Goal: Task Accomplishment & Management: Use online tool/utility

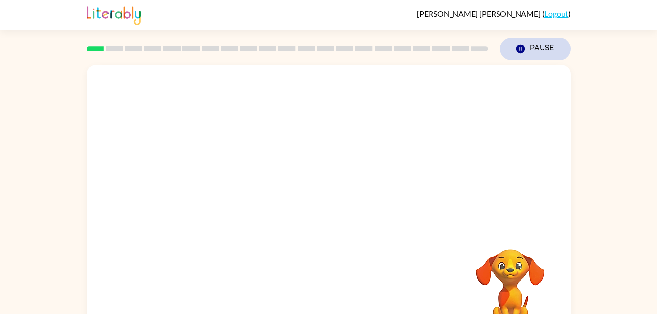
click at [530, 47] on button "Pause Pause" at bounding box center [535, 49] width 71 height 23
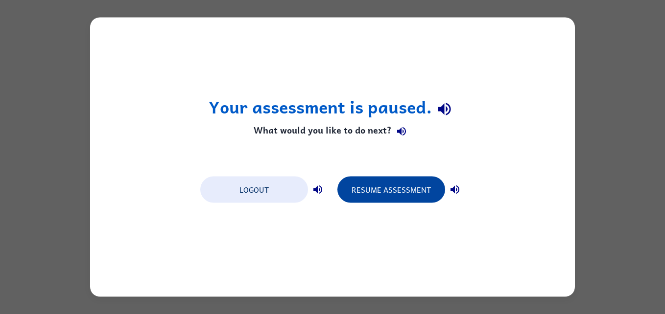
click at [366, 187] on button "Resume Assessment" at bounding box center [391, 190] width 108 height 26
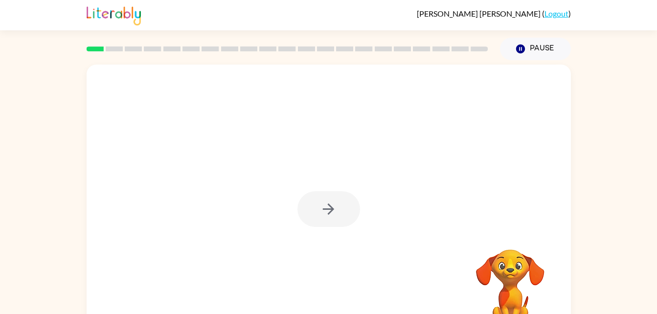
click at [294, 199] on div at bounding box center [329, 204] width 484 height 279
click at [318, 194] on button "button" at bounding box center [329, 209] width 63 height 36
click at [308, 197] on div at bounding box center [305, 186] width 418 height 35
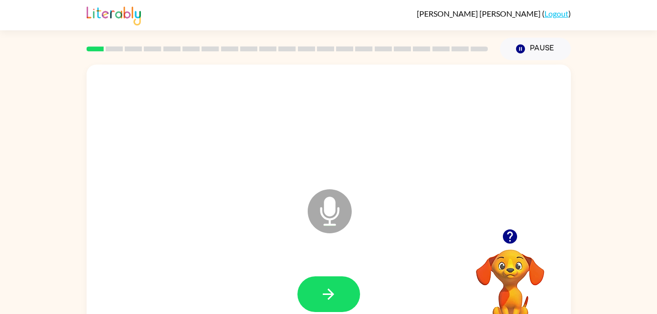
click at [326, 213] on icon "Microphone The Microphone is here when it is your turn to talk" at bounding box center [378, 223] width 147 height 73
click at [333, 291] on icon "button" at bounding box center [328, 294] width 17 height 17
click at [345, 219] on icon at bounding box center [330, 211] width 44 height 44
click at [344, 208] on icon at bounding box center [330, 211] width 44 height 44
click at [340, 213] on icon at bounding box center [330, 211] width 44 height 44
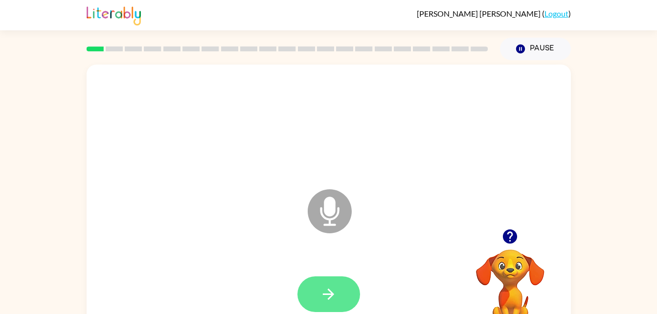
click at [339, 306] on button "button" at bounding box center [329, 295] width 63 height 36
click at [326, 203] on icon "Microphone The Microphone is here when it is your turn to talk" at bounding box center [378, 223] width 147 height 73
click at [337, 205] on icon at bounding box center [330, 211] width 44 height 44
click at [354, 203] on icon "Microphone The Microphone is here when it is your turn to talk" at bounding box center [378, 223] width 147 height 73
click at [336, 214] on icon at bounding box center [330, 211] width 44 height 44
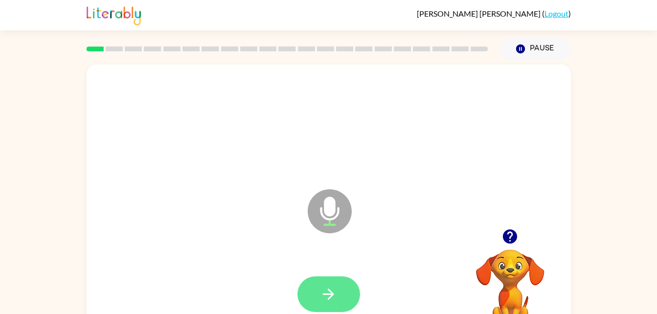
click at [332, 294] on icon "button" at bounding box center [328, 294] width 11 height 11
click at [320, 294] on button "button" at bounding box center [329, 295] width 63 height 36
click at [323, 294] on icon "button" at bounding box center [328, 294] width 11 height 11
click at [323, 288] on icon "button" at bounding box center [328, 294] width 17 height 17
click at [322, 287] on icon "button" at bounding box center [328, 294] width 17 height 17
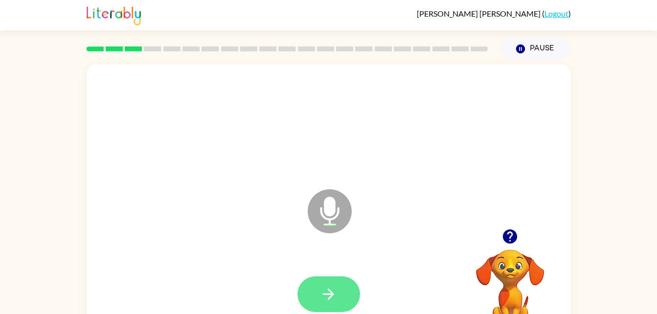
click at [326, 285] on button "button" at bounding box center [329, 295] width 63 height 36
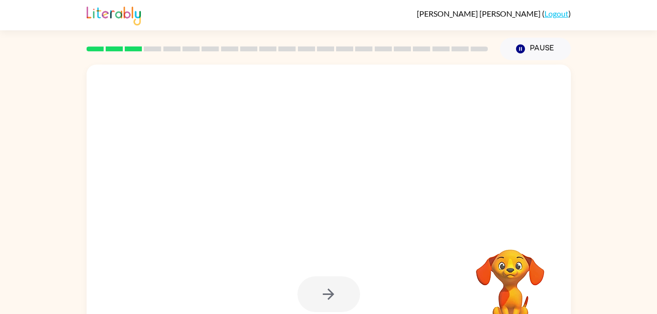
scroll to position [30, 0]
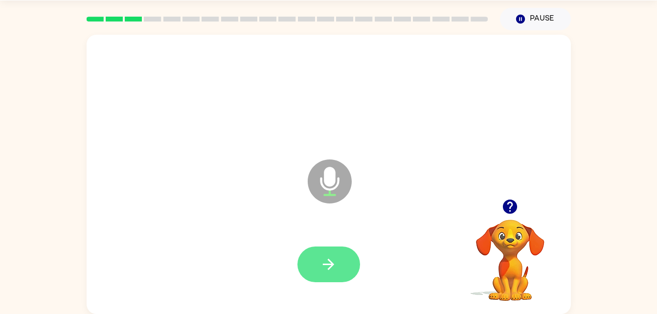
click at [344, 264] on button "button" at bounding box center [329, 265] width 63 height 36
click at [336, 261] on icon "button" at bounding box center [328, 264] width 17 height 17
click at [338, 257] on button "button" at bounding box center [329, 265] width 63 height 36
click at [343, 270] on button "button" at bounding box center [329, 265] width 63 height 36
click at [337, 270] on icon "button" at bounding box center [328, 264] width 17 height 17
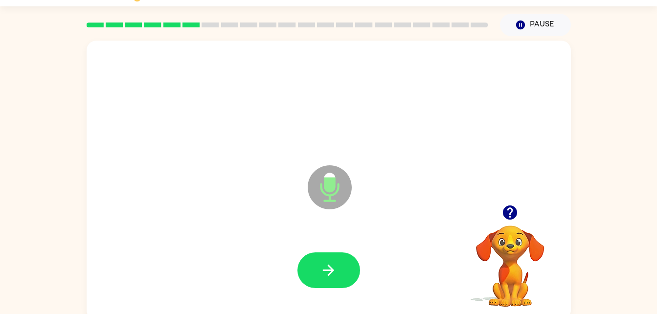
scroll to position [22, 0]
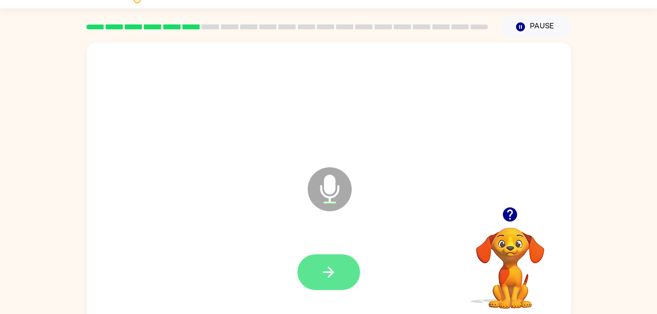
click at [338, 272] on button "button" at bounding box center [329, 272] width 63 height 36
click at [332, 269] on icon "button" at bounding box center [328, 272] width 17 height 17
click at [235, 292] on div at bounding box center [328, 272] width 465 height 80
click at [338, 268] on div at bounding box center [329, 272] width 63 height 36
click at [225, 287] on div at bounding box center [328, 272] width 465 height 80
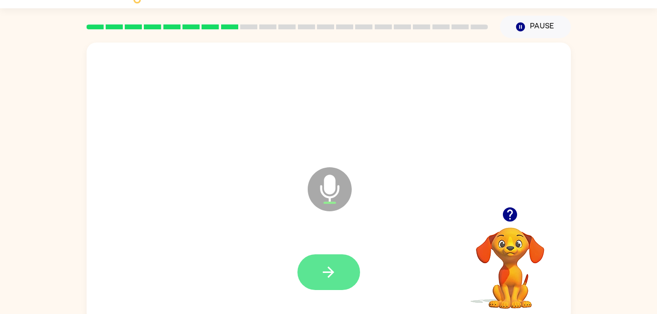
click at [327, 277] on icon "button" at bounding box center [328, 272] width 17 height 17
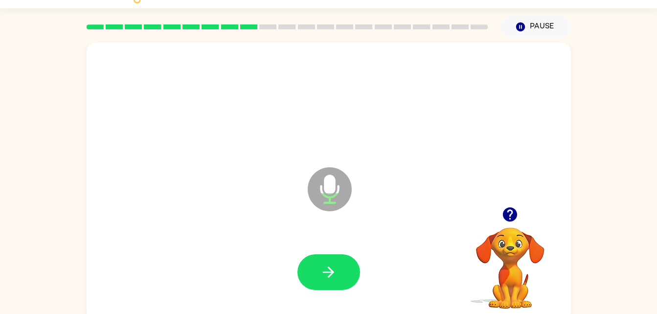
click at [333, 195] on icon at bounding box center [330, 189] width 44 height 44
click at [349, 258] on button "button" at bounding box center [329, 272] width 63 height 36
click at [324, 280] on icon "button" at bounding box center [328, 272] width 17 height 17
click at [330, 273] on icon "button" at bounding box center [328, 272] width 17 height 17
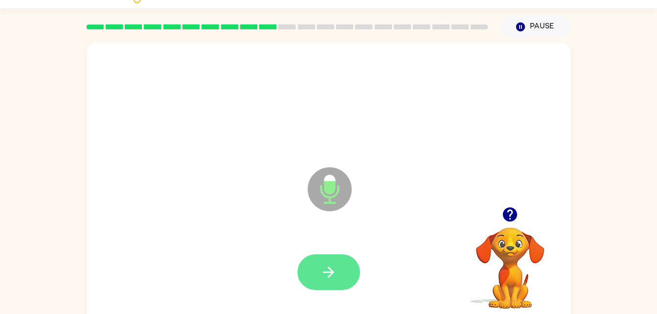
click at [324, 269] on icon "button" at bounding box center [328, 272] width 17 height 17
click at [331, 280] on icon "button" at bounding box center [328, 272] width 17 height 17
click at [341, 277] on button "button" at bounding box center [329, 272] width 63 height 36
click at [324, 266] on icon "button" at bounding box center [328, 272] width 17 height 17
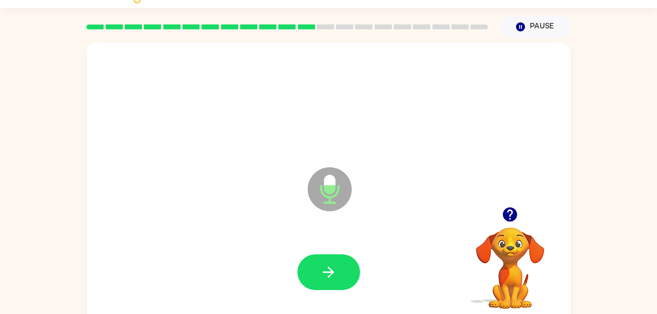
scroll to position [0, 0]
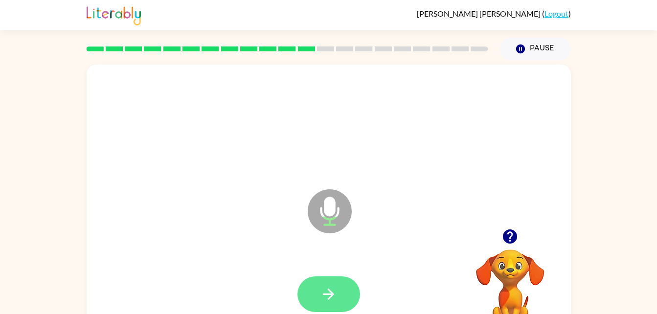
click at [338, 294] on button "button" at bounding box center [329, 295] width 63 height 36
drag, startPoint x: 596, startPoint y: 314, endPoint x: 569, endPoint y: 332, distance: 32.4
click at [569, 314] on html "Jackson Fausett ( Logout ) Pause Pause Microphone The Microphone is here when i…" at bounding box center [328, 172] width 657 height 344
click at [338, 293] on button "button" at bounding box center [329, 295] width 63 height 36
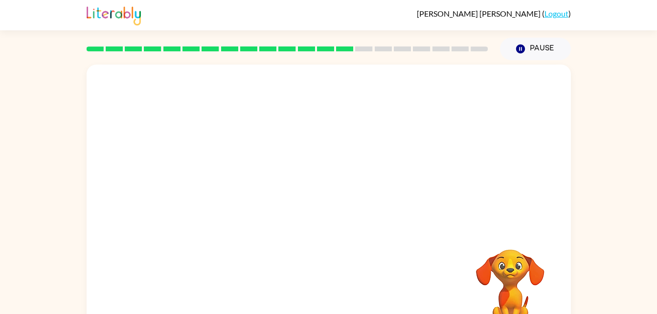
click at [338, 293] on div at bounding box center [328, 294] width 465 height 80
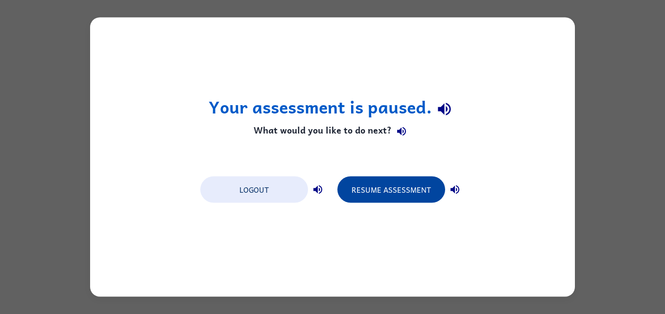
click at [397, 182] on button "Resume Assessment" at bounding box center [391, 190] width 108 height 26
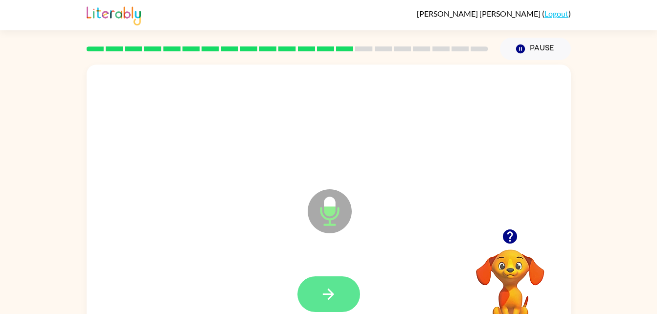
click at [329, 297] on icon "button" at bounding box center [328, 294] width 17 height 17
click at [343, 278] on button "button" at bounding box center [329, 295] width 63 height 36
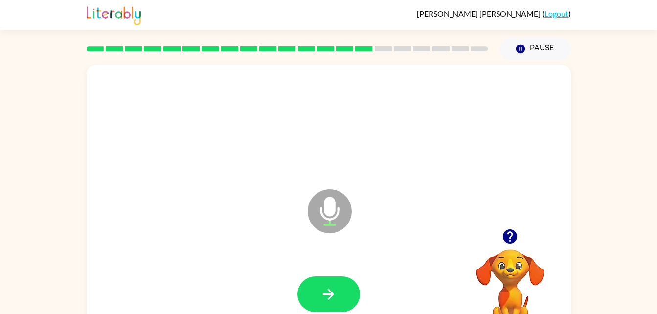
click at [196, 131] on div at bounding box center [328, 124] width 465 height 80
click at [353, 308] on button "button" at bounding box center [329, 295] width 63 height 36
click at [334, 287] on div at bounding box center [329, 295] width 63 height 36
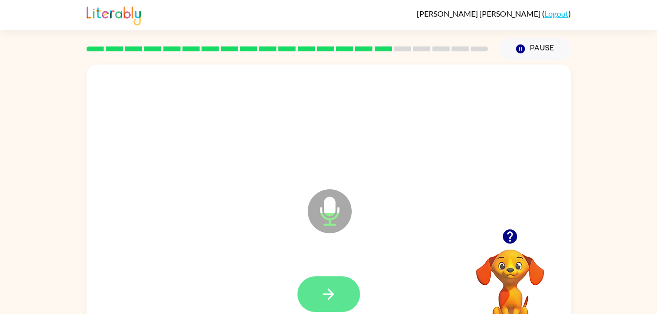
click at [335, 288] on icon "button" at bounding box center [328, 294] width 17 height 17
click at [328, 202] on icon "Microphone The Microphone is here when it is your turn to talk" at bounding box center [378, 223] width 147 height 73
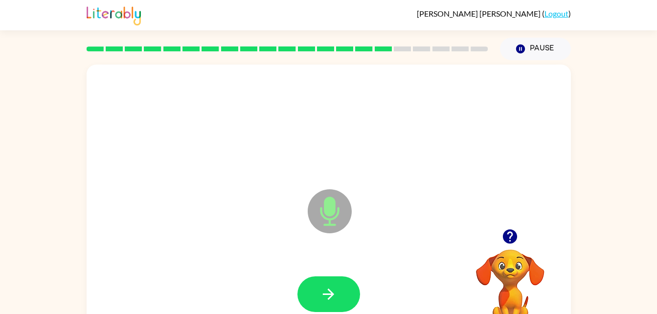
drag, startPoint x: 328, startPoint y: 202, endPoint x: 207, endPoint y: 118, distance: 147.4
click at [207, 118] on div at bounding box center [328, 124] width 465 height 80
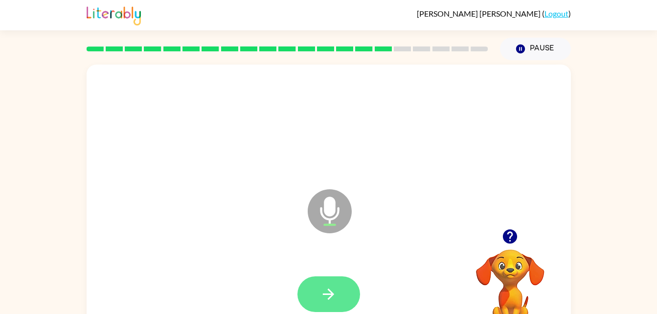
click at [341, 280] on button "button" at bounding box center [329, 295] width 63 height 36
click at [340, 295] on button "button" at bounding box center [329, 295] width 63 height 36
click at [332, 298] on icon "button" at bounding box center [328, 294] width 17 height 17
click at [341, 281] on button "button" at bounding box center [329, 295] width 63 height 36
click at [340, 292] on button "button" at bounding box center [329, 295] width 63 height 36
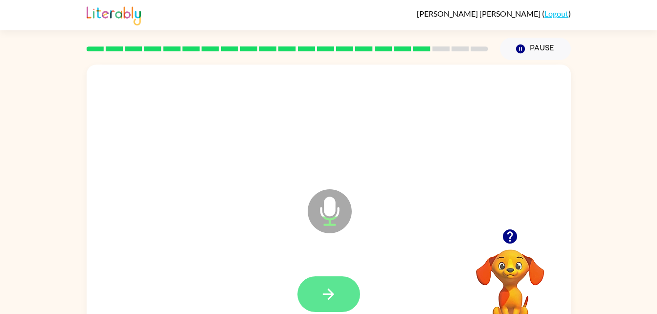
click at [346, 299] on button "button" at bounding box center [329, 295] width 63 height 36
click at [342, 285] on button "button" at bounding box center [329, 295] width 63 height 36
click at [339, 288] on button "button" at bounding box center [329, 295] width 63 height 36
click at [342, 284] on button "button" at bounding box center [329, 295] width 63 height 36
click at [351, 300] on button "button" at bounding box center [329, 295] width 63 height 36
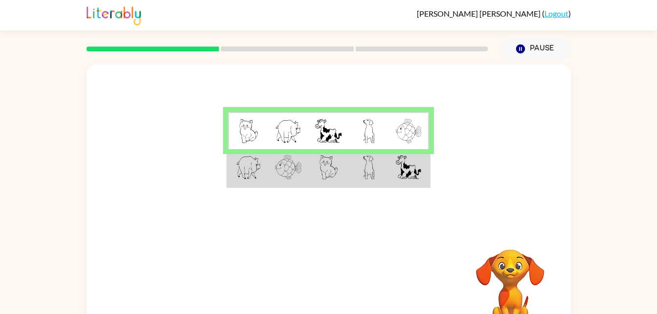
click at [382, 162] on td at bounding box center [369, 168] width 40 height 38
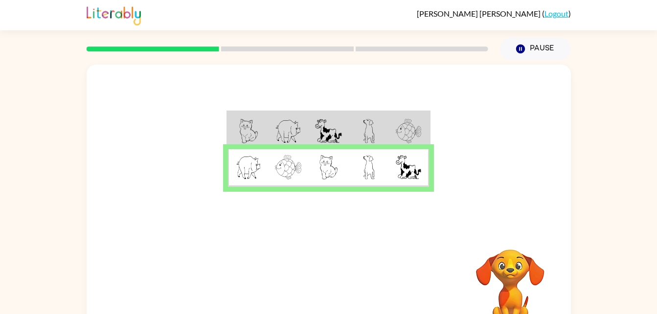
click at [387, 136] on td at bounding box center [369, 131] width 40 height 38
click at [344, 271] on button "button" at bounding box center [329, 289] width 63 height 36
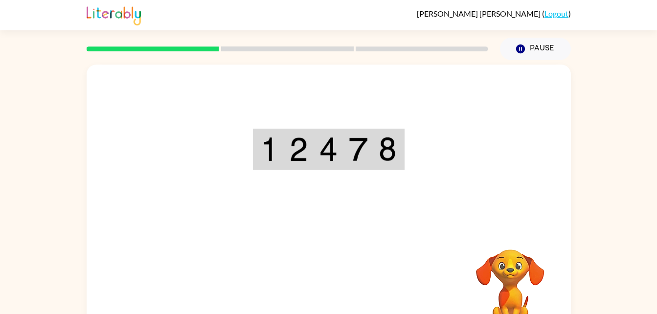
click at [340, 277] on div "Your browser must support playing .mp4 files to use Literably. Please try using…" at bounding box center [329, 204] width 484 height 279
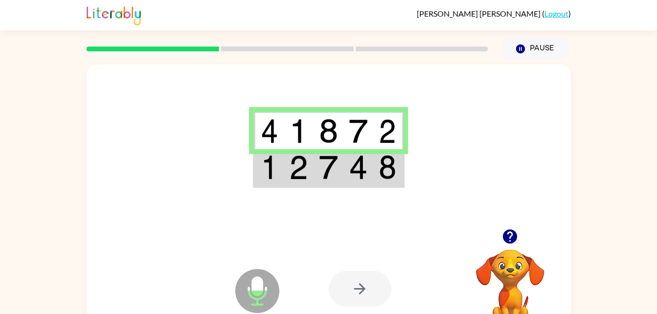
click at [328, 173] on img at bounding box center [328, 167] width 19 height 24
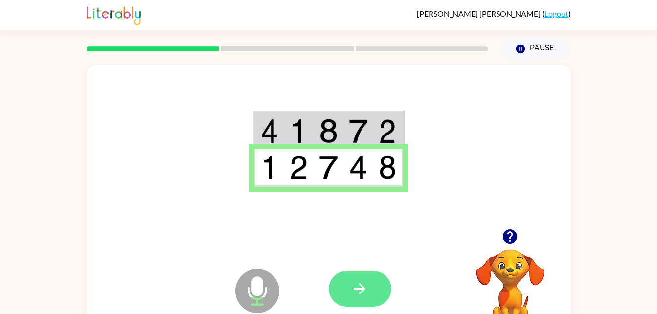
click at [381, 290] on button "button" at bounding box center [360, 289] width 63 height 36
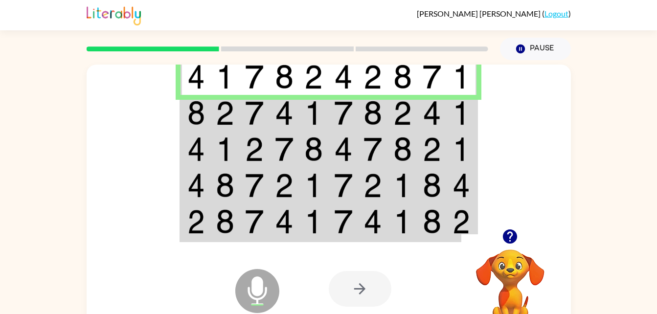
click at [257, 120] on img at bounding box center [254, 113] width 19 height 24
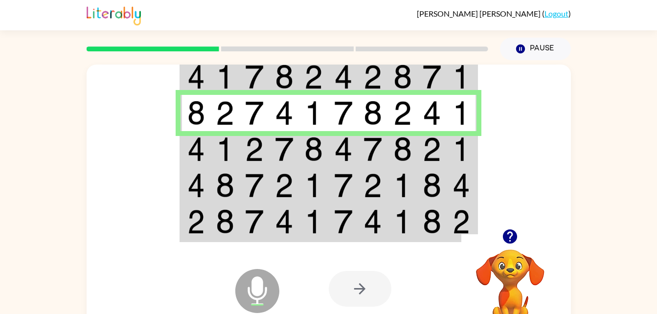
click at [250, 156] on img at bounding box center [254, 149] width 19 height 24
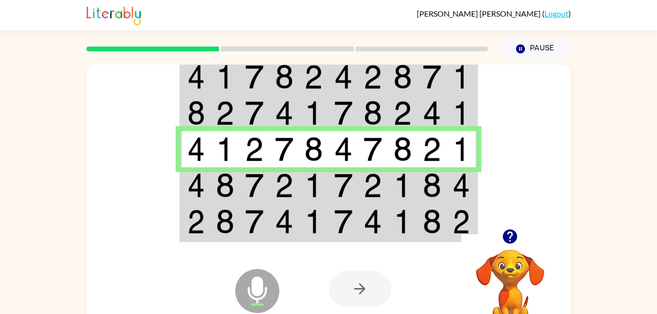
click at [273, 185] on td at bounding box center [285, 185] width 30 height 36
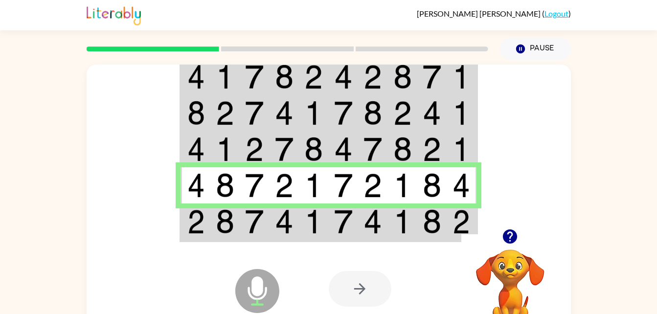
click at [455, 233] on img at bounding box center [462, 221] width 18 height 24
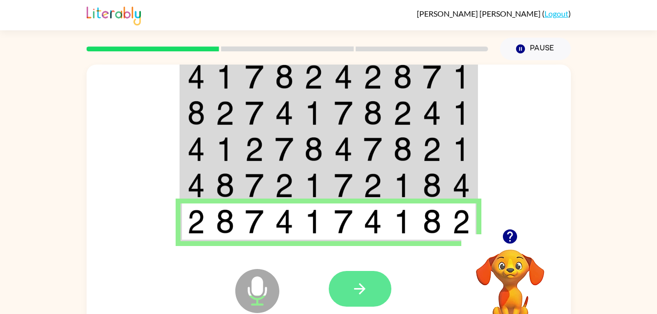
click at [370, 300] on button "button" at bounding box center [360, 289] width 63 height 36
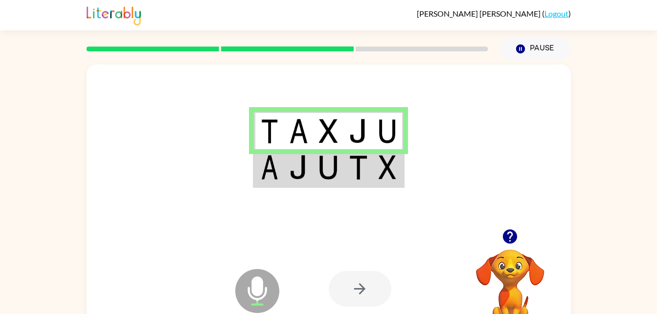
click at [368, 165] on img at bounding box center [358, 167] width 19 height 24
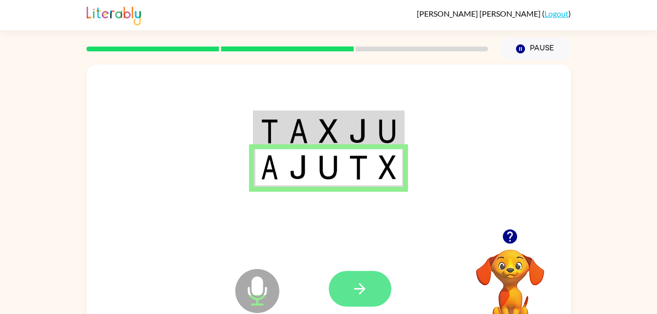
click at [370, 287] on button "button" at bounding box center [360, 289] width 63 height 36
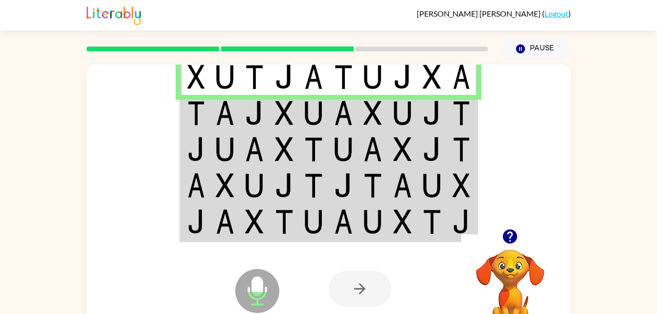
click at [327, 119] on td at bounding box center [314, 113] width 30 height 36
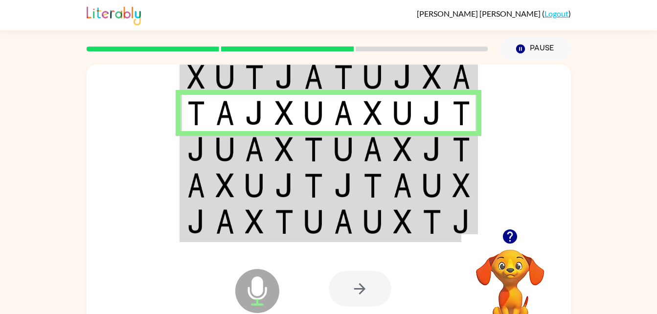
click at [456, 148] on img at bounding box center [462, 149] width 18 height 24
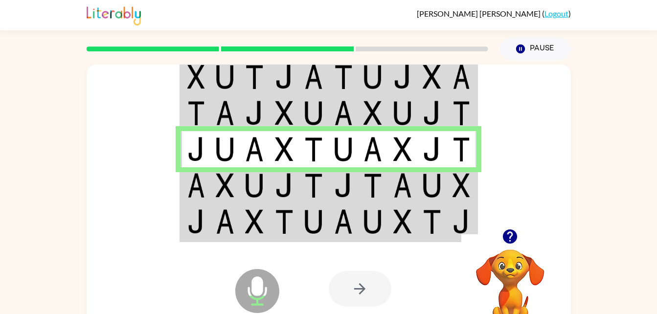
click at [276, 180] on img at bounding box center [284, 185] width 19 height 24
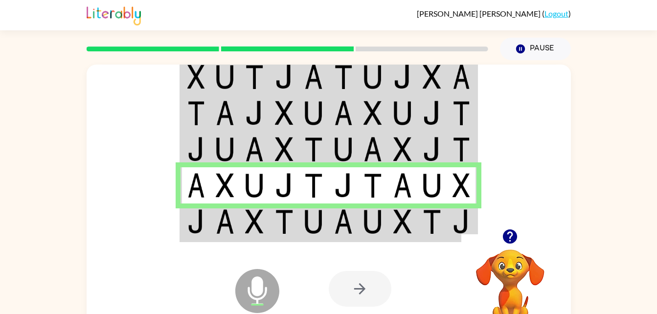
click at [290, 226] on img at bounding box center [284, 221] width 19 height 24
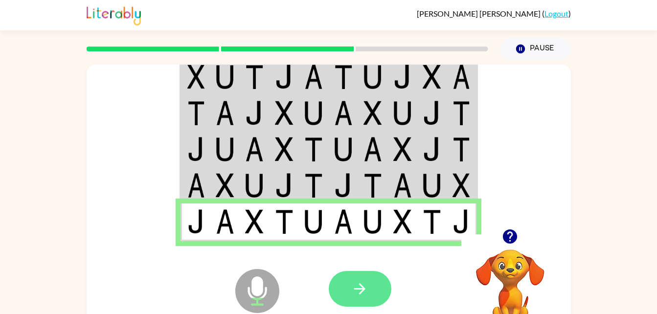
click at [370, 282] on button "button" at bounding box center [360, 289] width 63 height 36
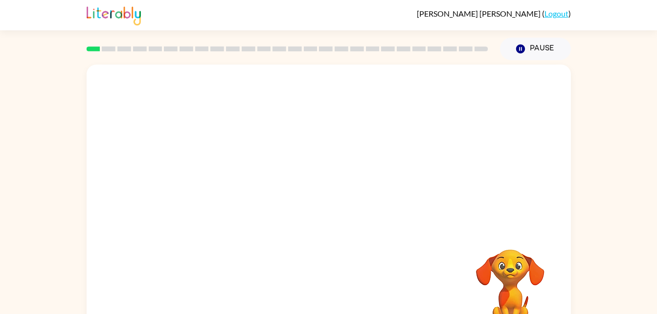
click at [356, 203] on div "Your browser must support playing .mp4 files to use Literably. Please try using…" at bounding box center [329, 204] width 484 height 279
click at [330, 208] on icon "button" at bounding box center [328, 209] width 17 height 17
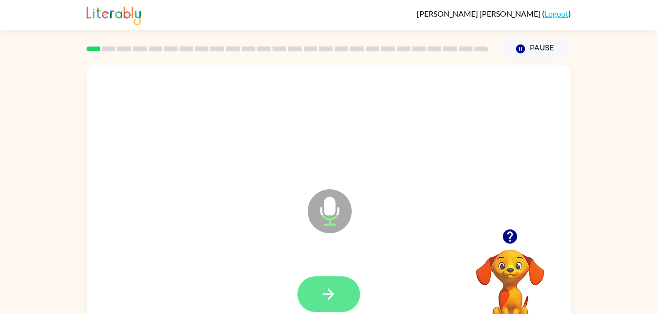
click at [336, 283] on button "button" at bounding box center [329, 295] width 63 height 36
click at [333, 300] on icon "button" at bounding box center [328, 294] width 17 height 17
click at [343, 284] on button "button" at bounding box center [329, 295] width 63 height 36
click at [344, 296] on button "button" at bounding box center [329, 295] width 63 height 36
click at [346, 306] on button "button" at bounding box center [329, 295] width 63 height 36
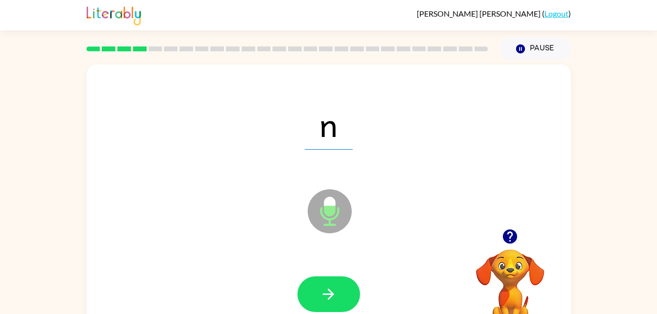
click at [348, 292] on div at bounding box center [329, 295] width 63 height 36
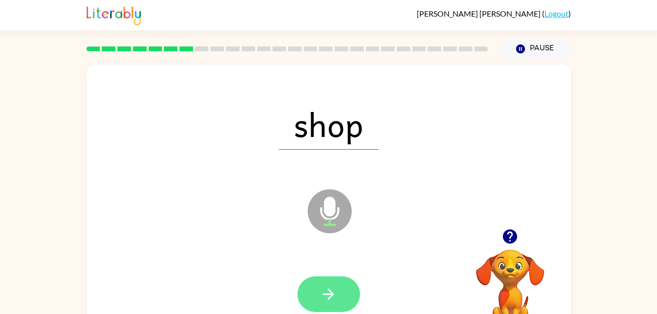
click at [342, 293] on button "button" at bounding box center [329, 295] width 63 height 36
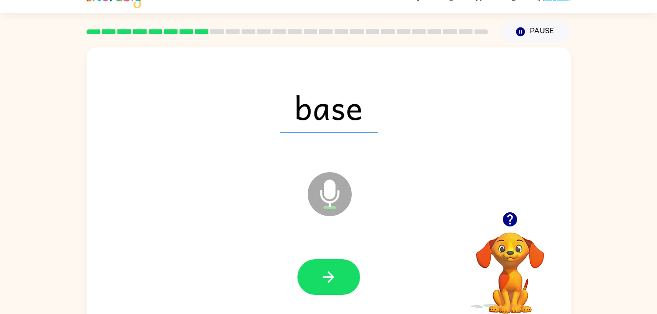
scroll to position [20, 0]
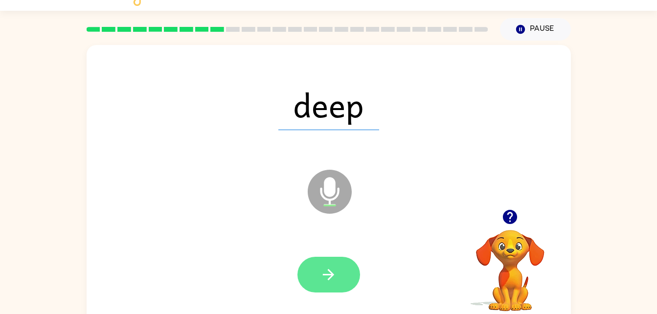
click at [342, 277] on button "button" at bounding box center [329, 275] width 63 height 36
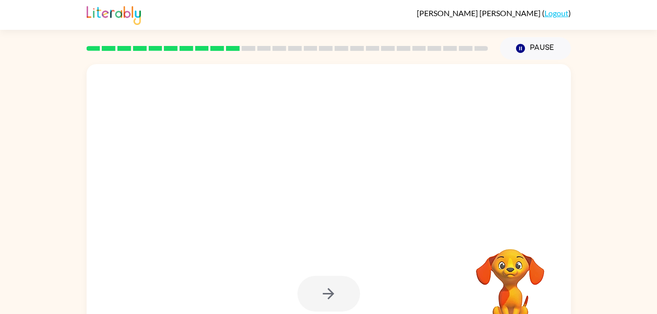
scroll to position [0, 0]
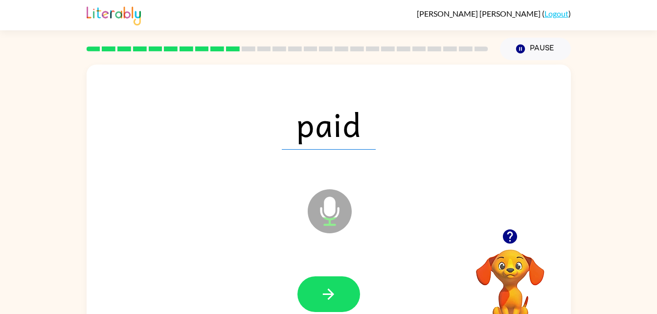
click at [354, 309] on div at bounding box center [329, 295] width 63 height 36
click at [354, 297] on button "button" at bounding box center [329, 295] width 63 height 36
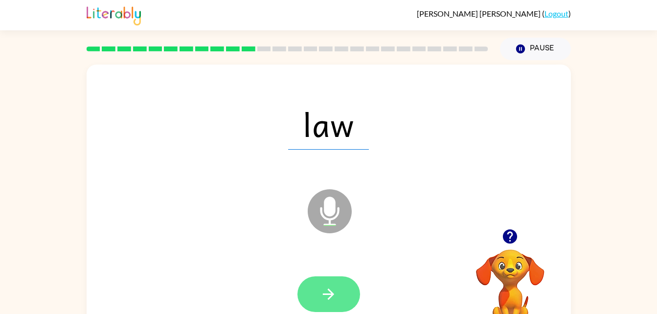
click at [344, 288] on button "button" at bounding box center [329, 295] width 63 height 36
click at [332, 287] on icon "button" at bounding box center [328, 294] width 17 height 17
click at [337, 300] on icon "button" at bounding box center [328, 294] width 17 height 17
click at [335, 295] on icon "button" at bounding box center [328, 294] width 17 height 17
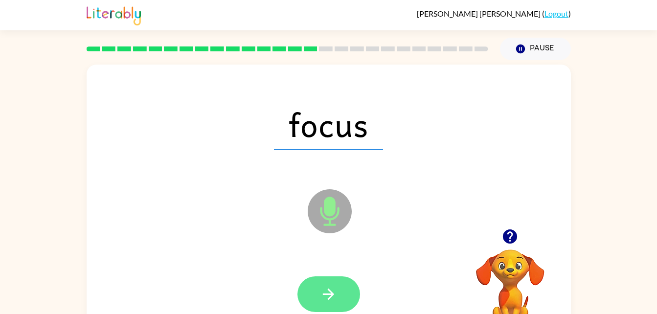
click at [325, 281] on button "button" at bounding box center [329, 295] width 63 height 36
click at [325, 293] on icon "button" at bounding box center [328, 294] width 17 height 17
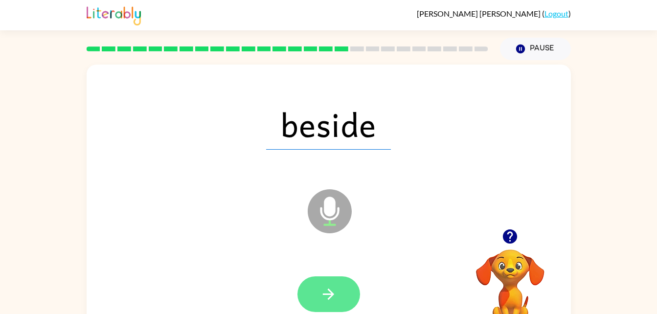
click at [348, 306] on button "button" at bounding box center [329, 295] width 63 height 36
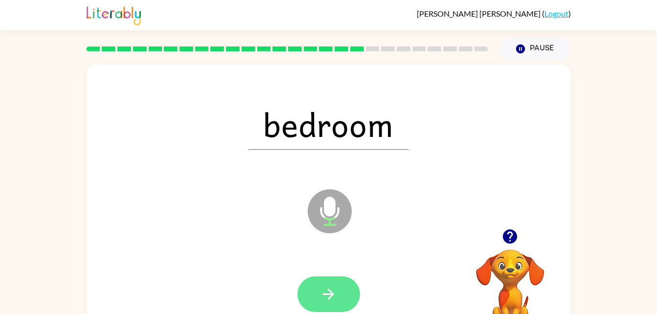
click at [356, 295] on button "button" at bounding box center [329, 295] width 63 height 36
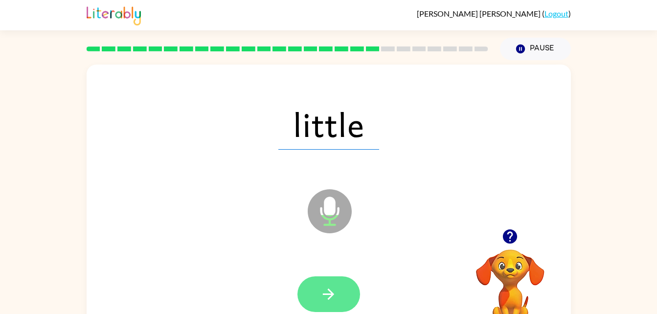
click at [343, 292] on button "button" at bounding box center [329, 295] width 63 height 36
click at [327, 311] on button "button" at bounding box center [329, 295] width 63 height 36
click at [349, 293] on button "button" at bounding box center [329, 295] width 63 height 36
click at [329, 278] on button "button" at bounding box center [329, 295] width 63 height 36
click at [351, 301] on button "button" at bounding box center [329, 295] width 63 height 36
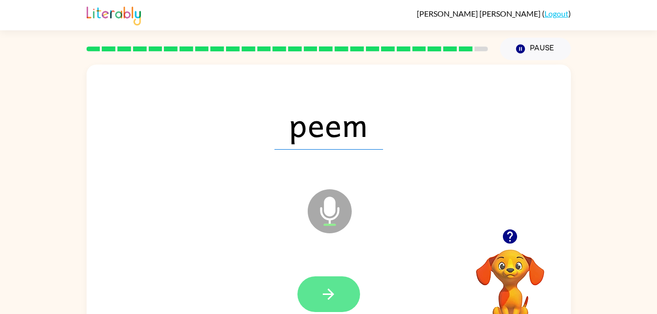
click at [349, 295] on button "button" at bounding box center [329, 295] width 63 height 36
